Goal: Navigation & Orientation: Understand site structure

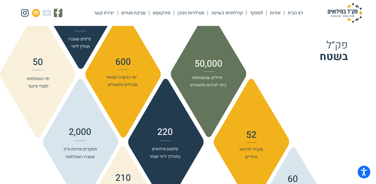
scroll to position [616, 0]
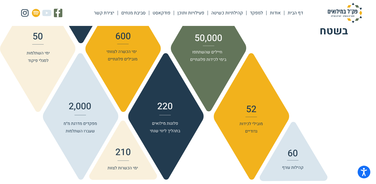
click at [118, 55] on div "פק״ל בשטח" at bounding box center [188, 83] width 376 height 198
click at [290, 13] on link "דף הבית" at bounding box center [295, 12] width 22 height 13
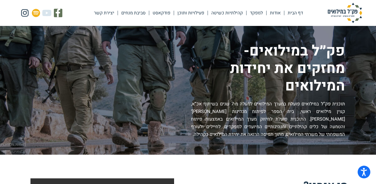
click at [260, 13] on link "למפקד" at bounding box center [257, 12] width 20 height 13
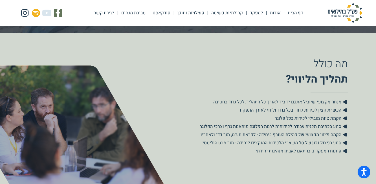
scroll to position [179, 0]
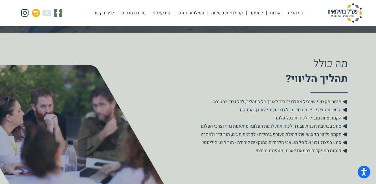
click at [322, 119] on span "הקמת צוות מובילי לכידות בכל פלוגה" at bounding box center [309, 118] width 68 height 7
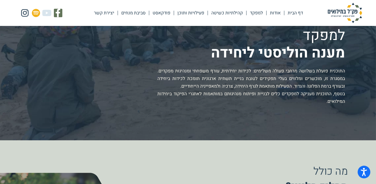
scroll to position [0, 0]
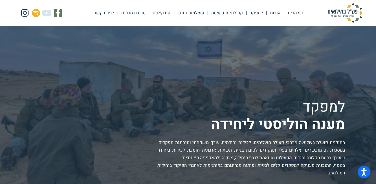
click at [237, 13] on link "קהילתיות כשיטה" at bounding box center [227, 12] width 38 height 13
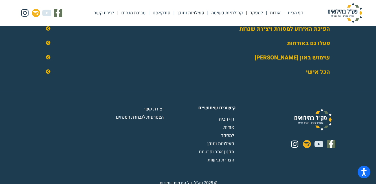
scroll to position [926, 0]
